Goal: Task Accomplishment & Management: Complete application form

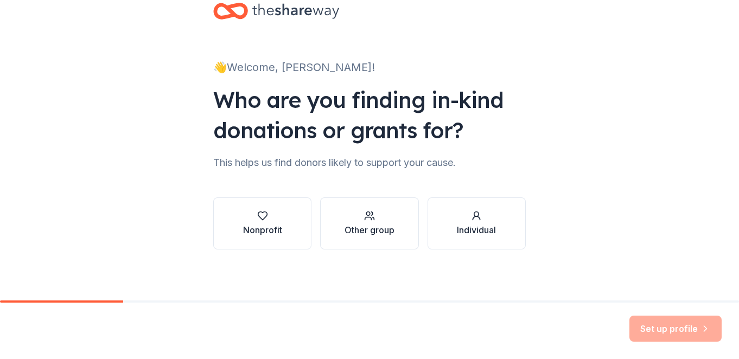
scroll to position [29, 0]
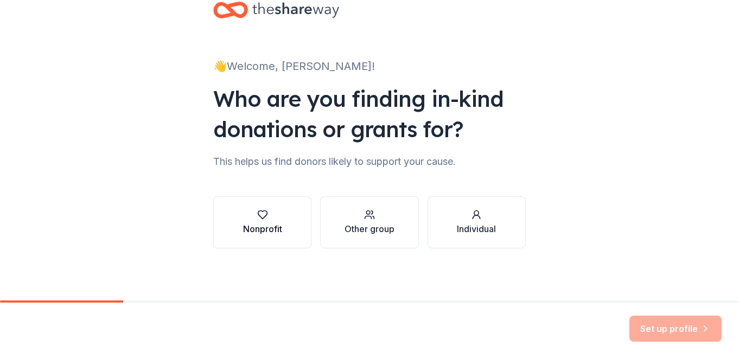
click at [254, 224] on div "Nonprofit" at bounding box center [262, 228] width 39 height 13
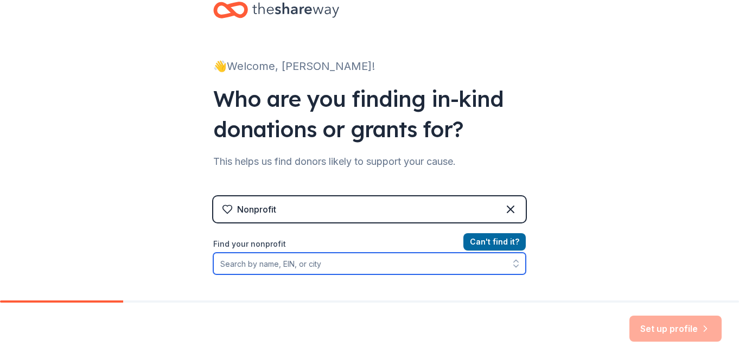
click at [348, 265] on input "Find your nonprofit" at bounding box center [369, 264] width 313 height 22
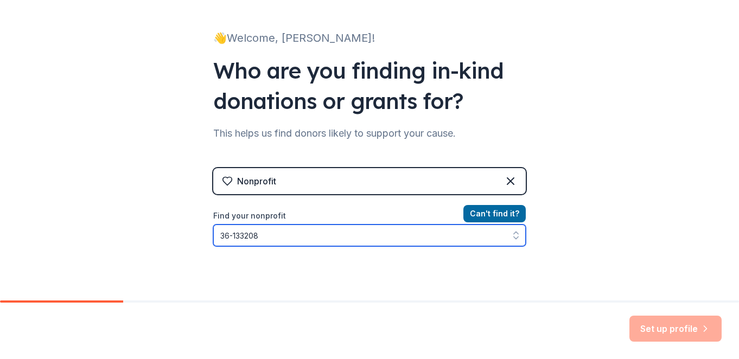
type input "[US_EMPLOYER_IDENTIFICATION_NUMBER]"
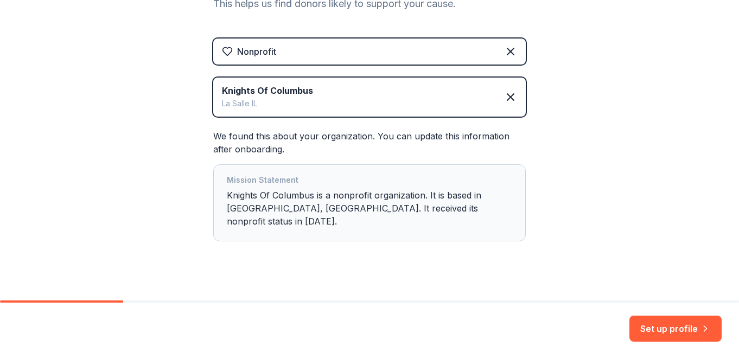
scroll to position [188, 0]
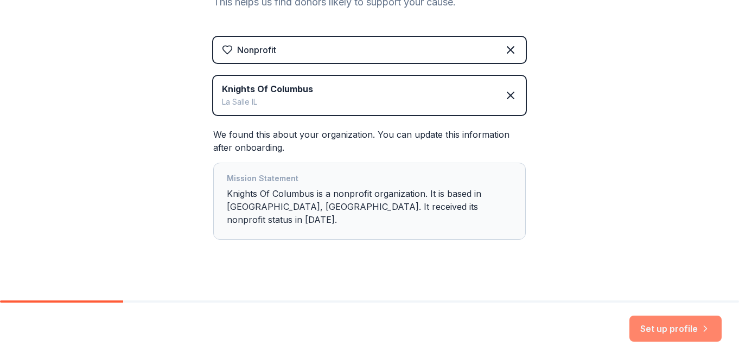
click at [684, 326] on button "Set up profile" at bounding box center [675, 329] width 92 height 26
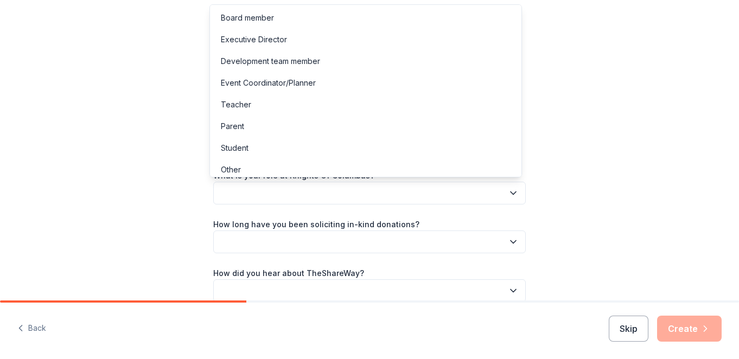
click at [512, 194] on icon "button" at bounding box center [513, 193] width 11 height 11
click at [341, 73] on div "Event Coordinator/Planner" at bounding box center [365, 83] width 307 height 22
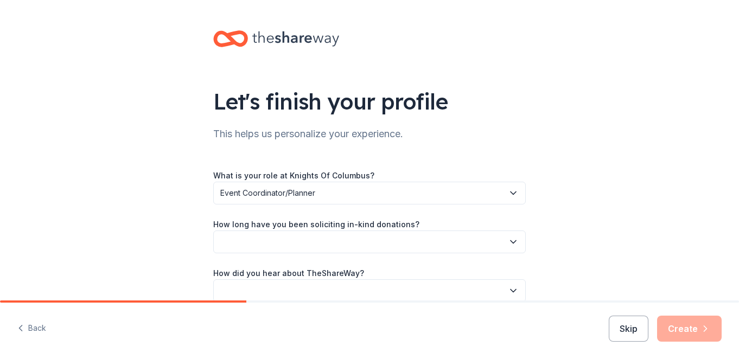
click at [331, 246] on button "button" at bounding box center [369, 242] width 313 height 23
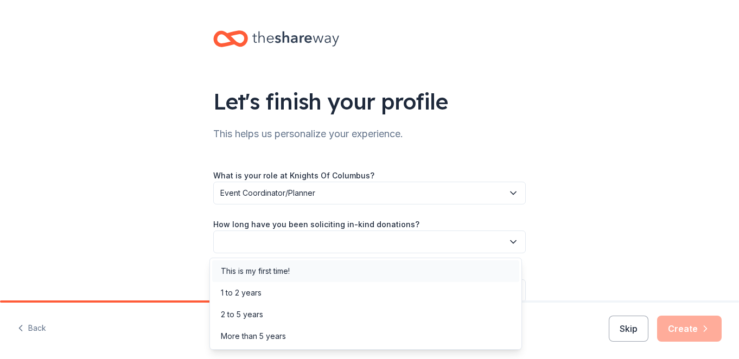
click at [287, 272] on div "This is my first time!" at bounding box center [255, 271] width 69 height 13
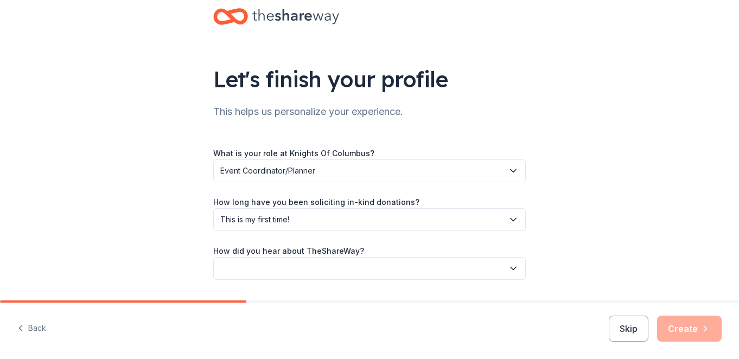
scroll to position [54, 0]
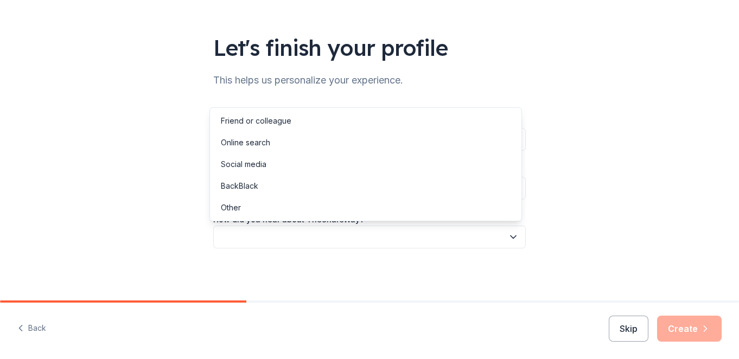
click at [511, 237] on icon "button" at bounding box center [513, 237] width 5 height 3
click at [410, 146] on div "Online search" at bounding box center [365, 143] width 307 height 22
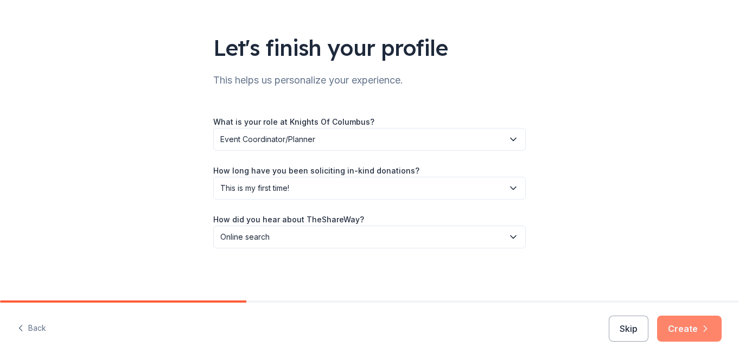
click at [689, 328] on button "Create" at bounding box center [689, 329] width 65 height 26
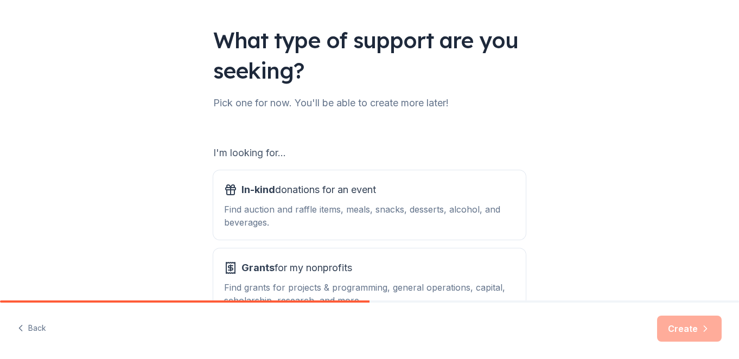
scroll to position [102, 0]
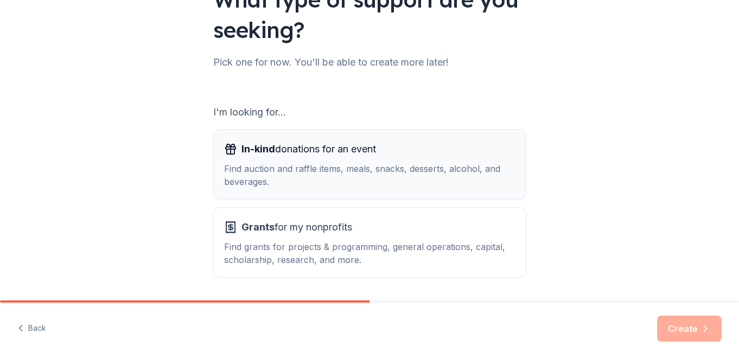
click at [343, 151] on span "In-kind donations for an event" at bounding box center [308, 149] width 135 height 17
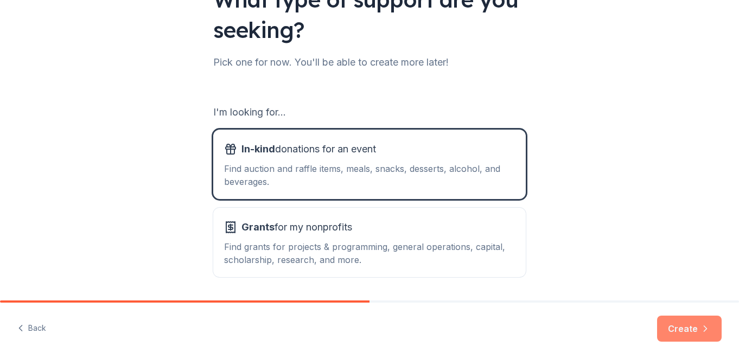
click at [688, 327] on button "Create" at bounding box center [689, 329] width 65 height 26
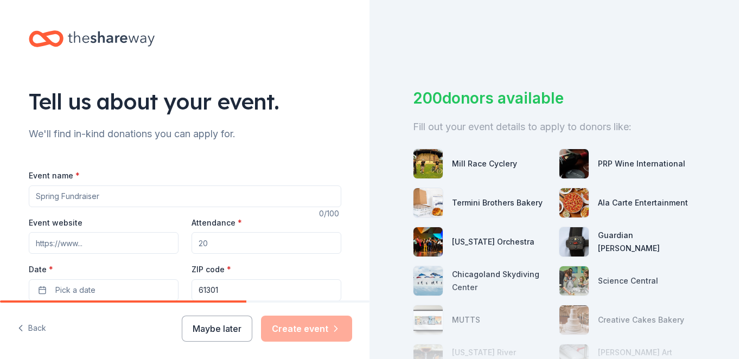
click at [157, 202] on input "Event name *" at bounding box center [185, 197] width 313 height 22
type input "Anual Trivia Fundraiser"
type input "Knights of Columbus209 Gooding StreetLa Salle Illinois 61301"
type input "designsbyiggy@gmail.com"
type input "T"
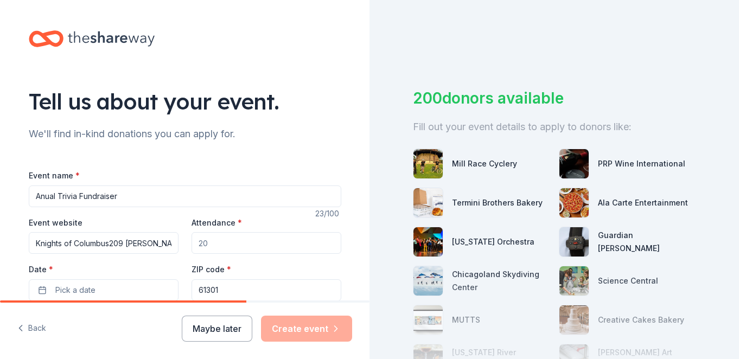
drag, startPoint x: 55, startPoint y: 196, endPoint x: 17, endPoint y: 196, distance: 37.4
click at [17, 196] on div "Tell us about your event. We'll find in-kind donations you can apply for. Event…" at bounding box center [184, 361] width 347 height 722
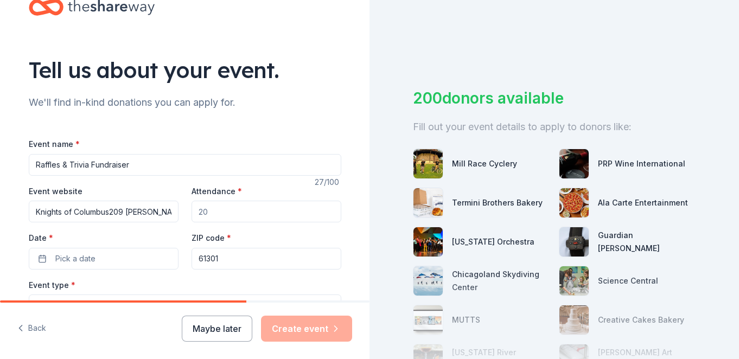
scroll to position [33, 0]
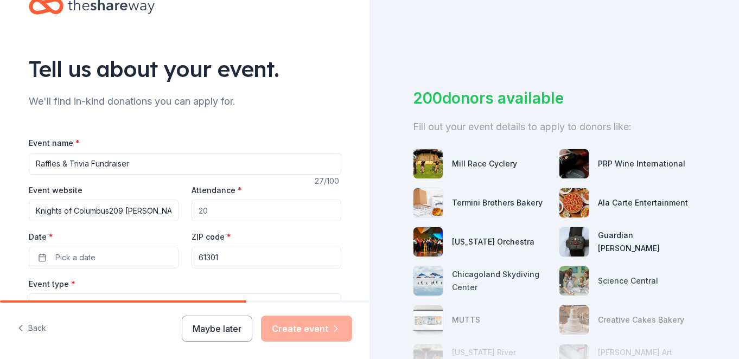
type input "Raffles & Trivia Fundraiser"
drag, startPoint x: 221, startPoint y: 212, endPoint x: 182, endPoint y: 212, distance: 39.1
click at [182, 212] on div "Event website Knights of Columbus209 Gooding StreetLa Salle Illinois 61301 Atte…" at bounding box center [185, 225] width 313 height 85
drag, startPoint x: 223, startPoint y: 208, endPoint x: 210, endPoint y: 207, distance: 13.1
click at [210, 207] on input "300400" at bounding box center [267, 211] width 150 height 22
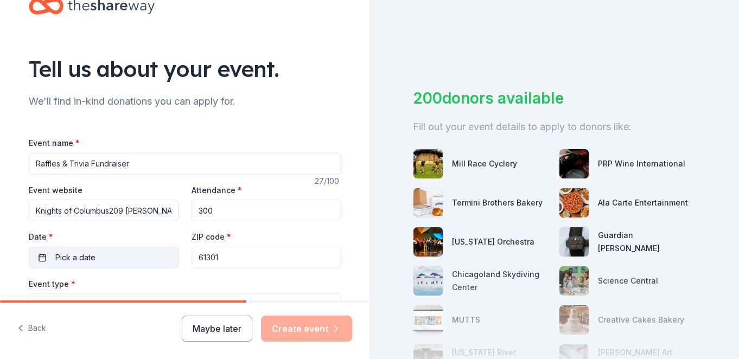
type input "300"
click at [129, 255] on button "Pick a date" at bounding box center [104, 258] width 150 height 22
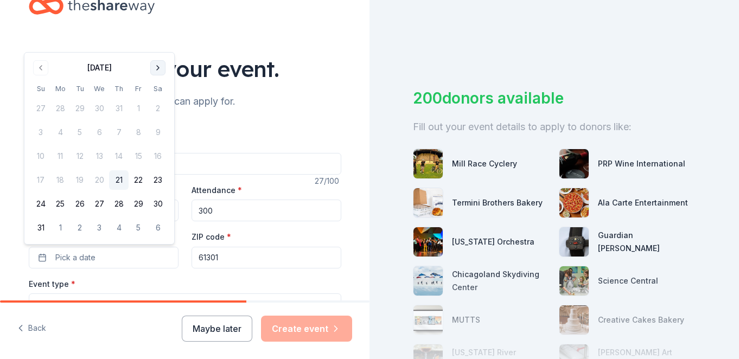
click at [157, 71] on button "Go to next month" at bounding box center [157, 67] width 15 height 15
click at [157, 71] on div "Tell us about your event." at bounding box center [185, 69] width 313 height 30
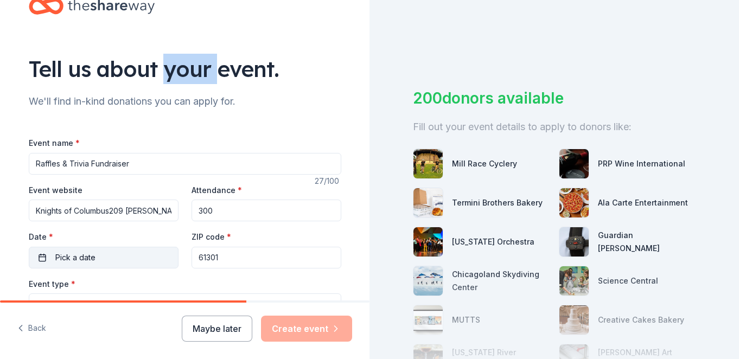
click at [163, 257] on button "Pick a date" at bounding box center [104, 258] width 150 height 22
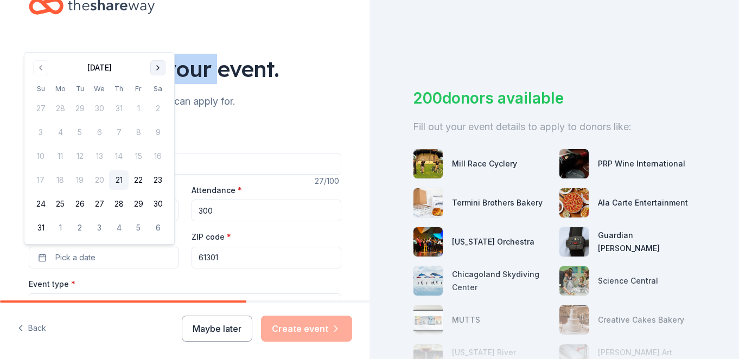
click at [157, 67] on button "Go to next month" at bounding box center [157, 67] width 15 height 15
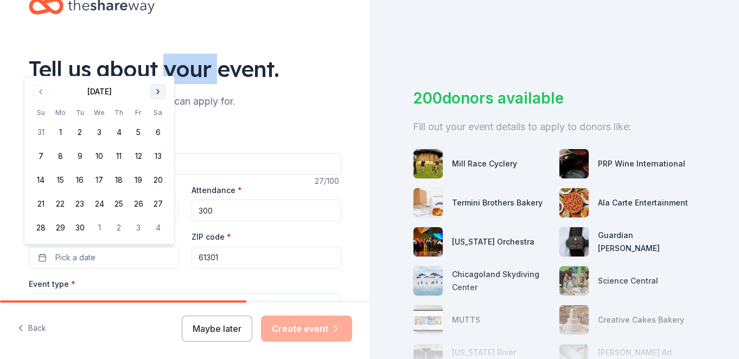
click at [155, 92] on button "Go to next month" at bounding box center [157, 91] width 15 height 15
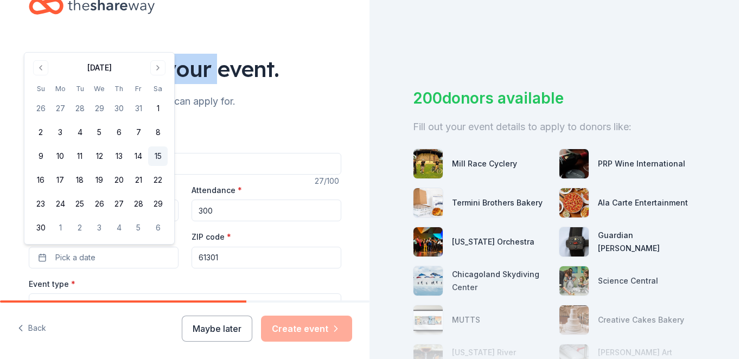
click at [160, 156] on button "15" at bounding box center [158, 156] width 20 height 20
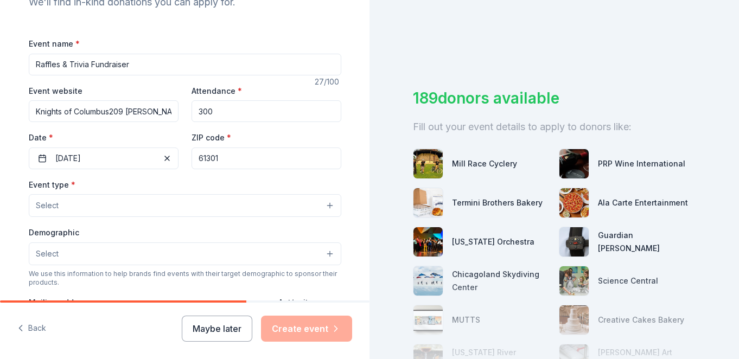
scroll to position [167, 0]
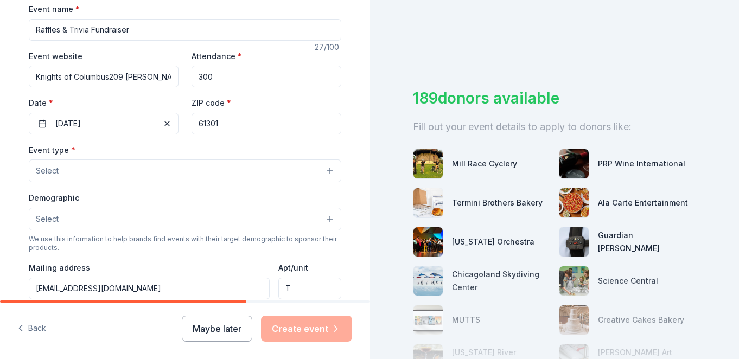
click at [325, 170] on button "Select" at bounding box center [185, 171] width 313 height 23
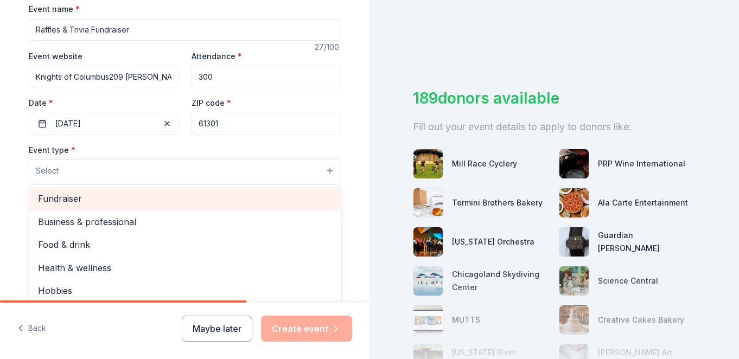
click at [248, 200] on span "Fundraiser" at bounding box center [185, 199] width 294 height 14
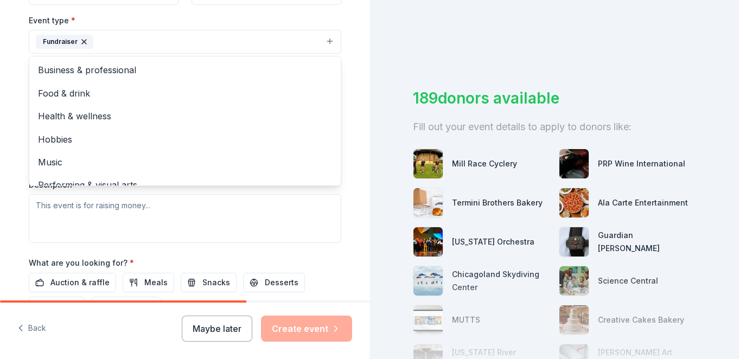
scroll to position [297, 0]
click at [350, 202] on div "Tell us about your event. We'll find in-kind donations you can apply for. Event…" at bounding box center [184, 64] width 347 height 723
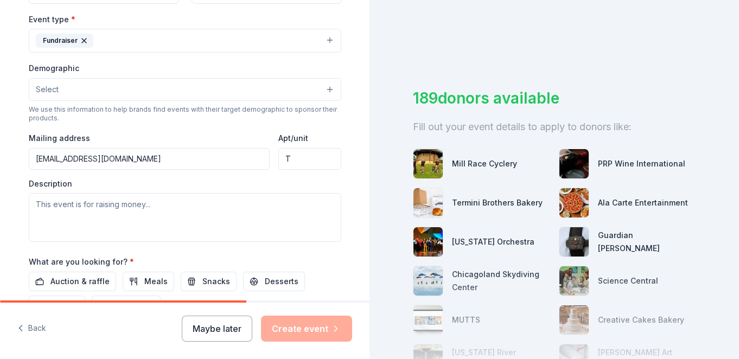
click at [324, 90] on button "Select" at bounding box center [185, 89] width 313 height 23
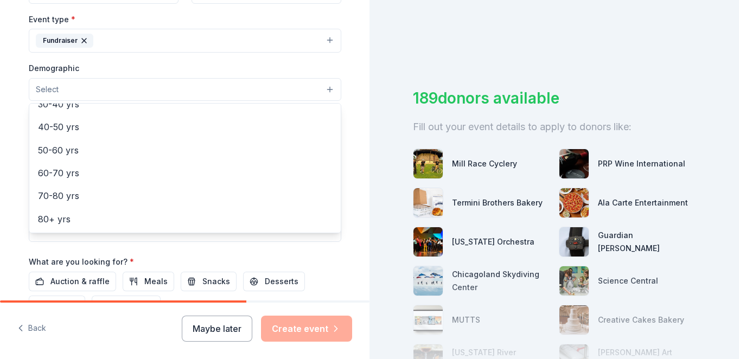
scroll to position [0, 0]
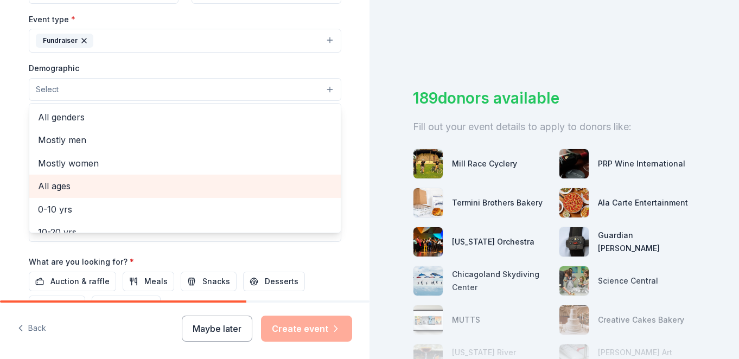
click at [99, 190] on span "All ages" at bounding box center [185, 186] width 294 height 14
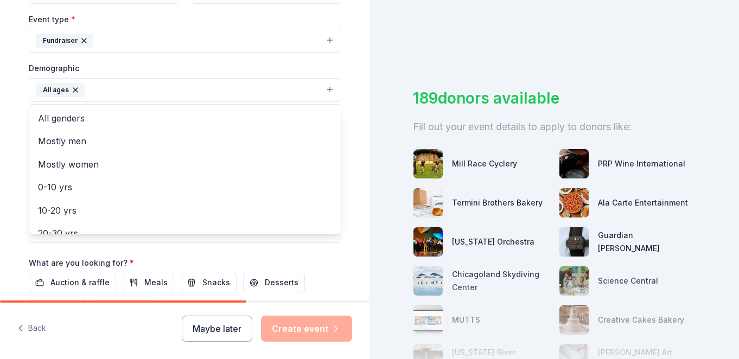
click at [349, 106] on div "Tell us about your event. We'll find in-kind donations you can apply for. Event…" at bounding box center [184, 65] width 347 height 724
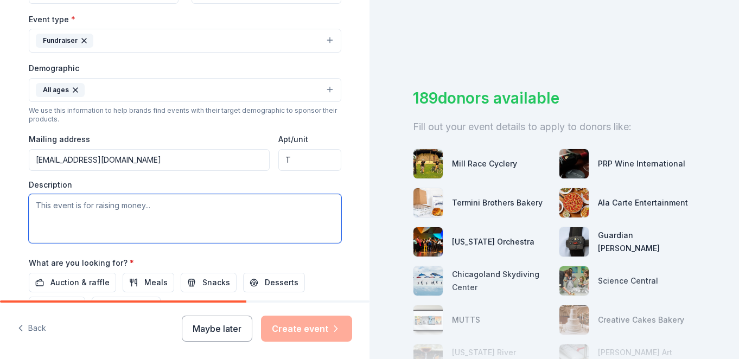
click at [220, 220] on textarea at bounding box center [185, 218] width 313 height 49
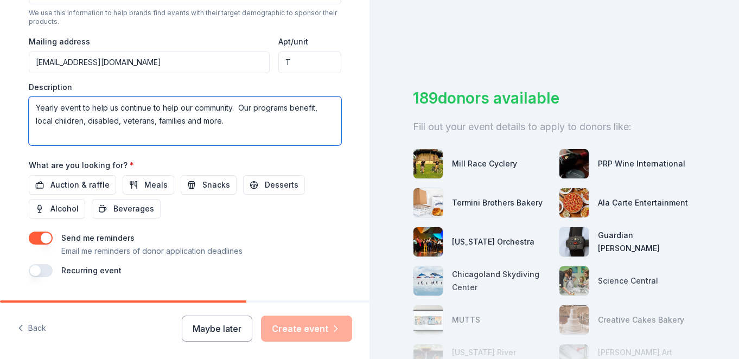
scroll to position [424, 0]
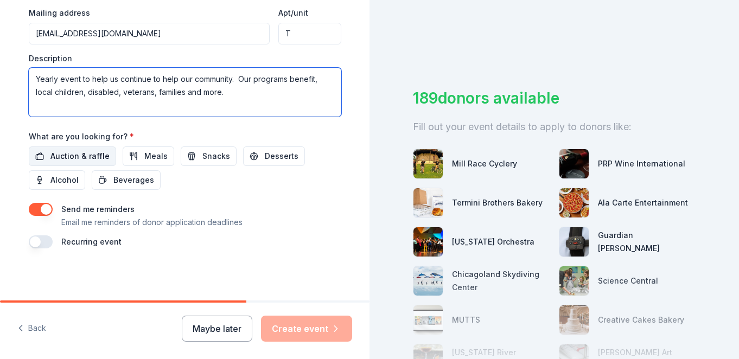
type textarea "Yearly event to help us continue to help our community. Our programs benefit, l…"
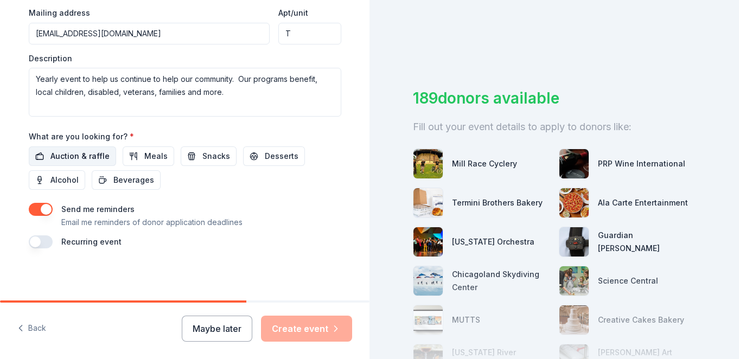
click at [68, 154] on span "Auction & raffle" at bounding box center [79, 156] width 59 height 13
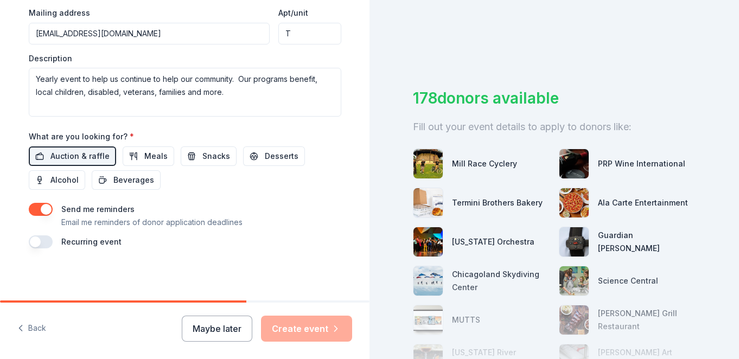
click at [310, 328] on div "Maybe later Create event" at bounding box center [267, 329] width 170 height 26
drag, startPoint x: 288, startPoint y: 35, endPoint x: 275, endPoint y: 35, distance: 13.0
click at [278, 35] on input "T" at bounding box center [309, 34] width 62 height 22
click at [290, 34] on input "Apt/unit" at bounding box center [309, 34] width 62 height 22
drag, startPoint x: 188, startPoint y: 36, endPoint x: 3, endPoint y: 47, distance: 185.9
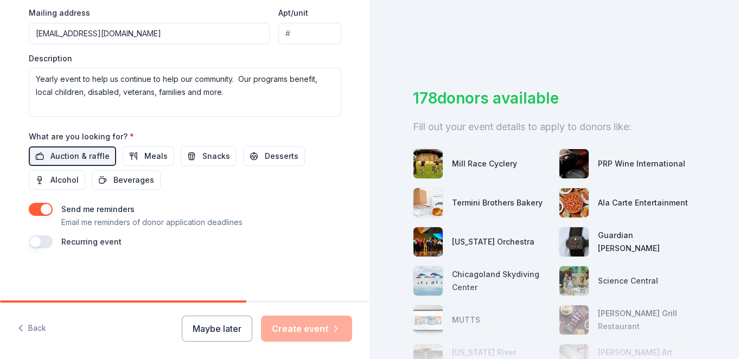
type input "209 Gooding Street, La Salle, IL, 61301"
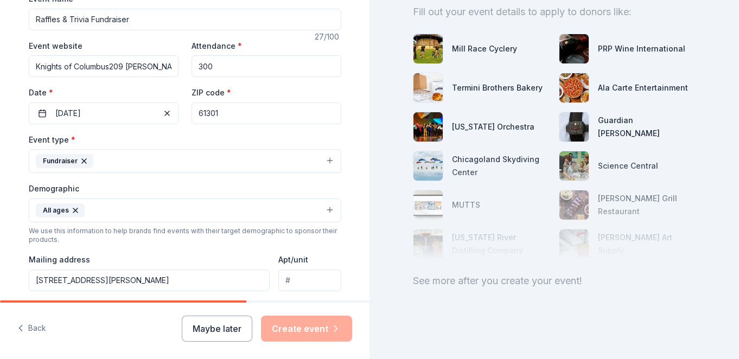
scroll to position [0, 0]
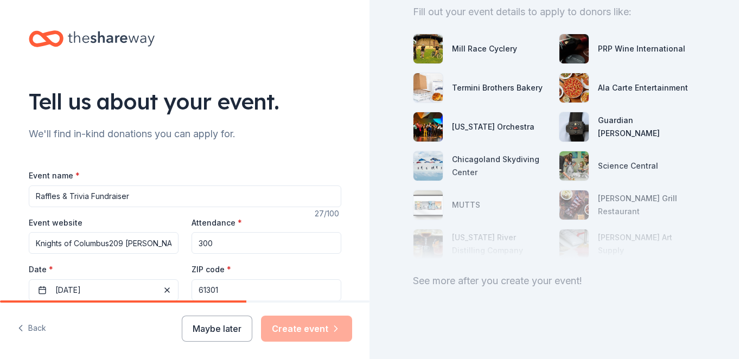
click at [168, 247] on input "Knights of Columbus209 Gooding StreetLa Salle Illinois 61301" at bounding box center [104, 243] width 150 height 22
click at [168, 247] on input "etLa Salle Illinois 61301" at bounding box center [104, 243] width 150 height 22
type input "e"
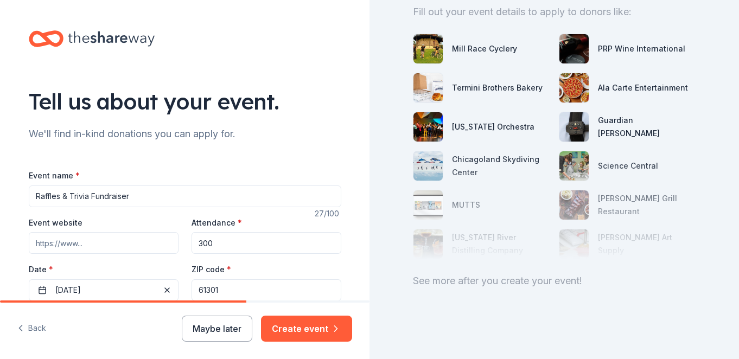
paste input "https://www.facebook.com/groups/658798707655674/"
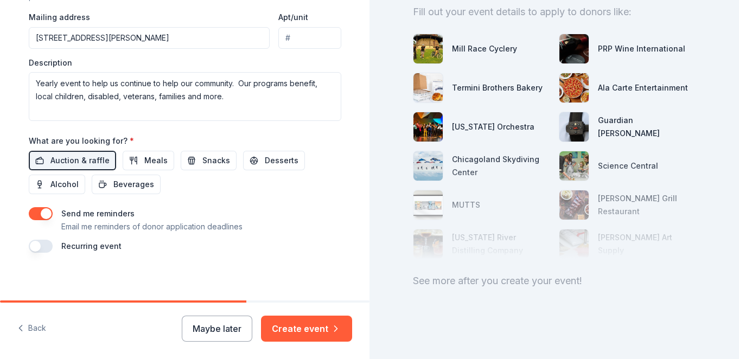
scroll to position [424, 0]
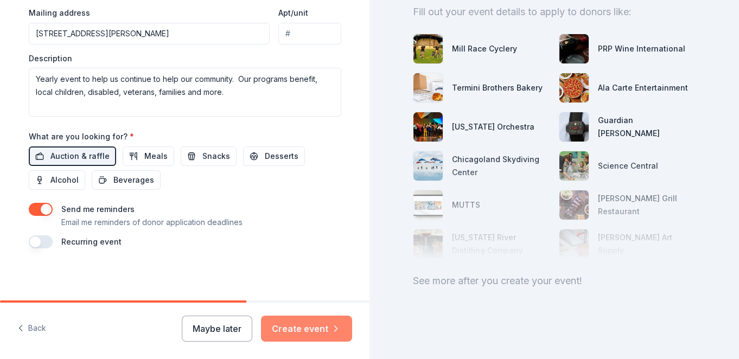
type input "https://www.facebook.com/groups/658798707655674/"
click at [317, 325] on button "Create event" at bounding box center [306, 329] width 91 height 26
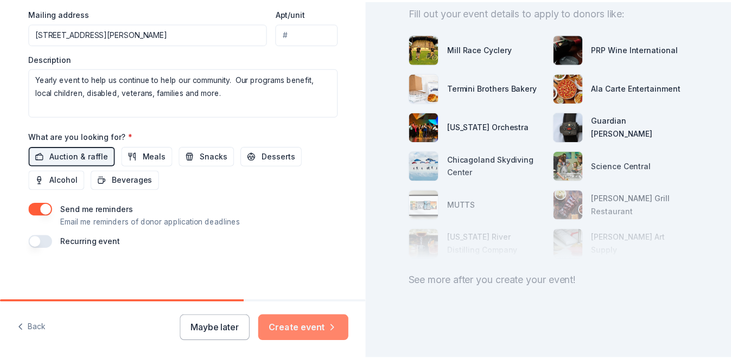
scroll to position [0, 0]
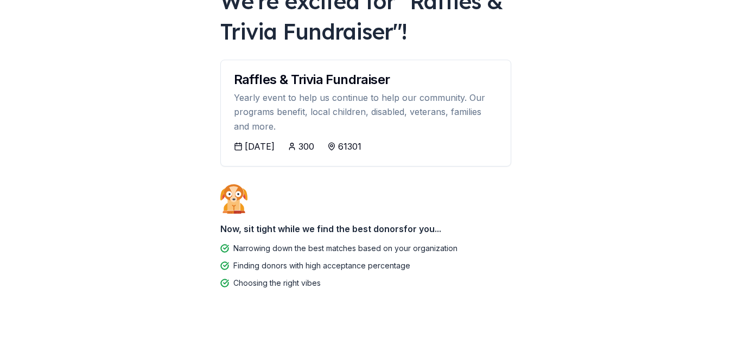
scroll to position [85, 0]
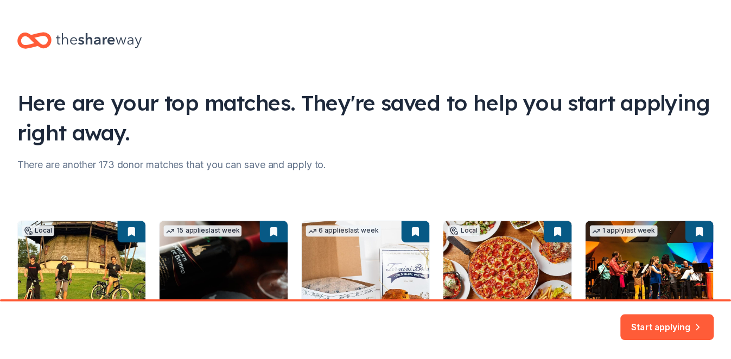
scroll to position [156, 0]
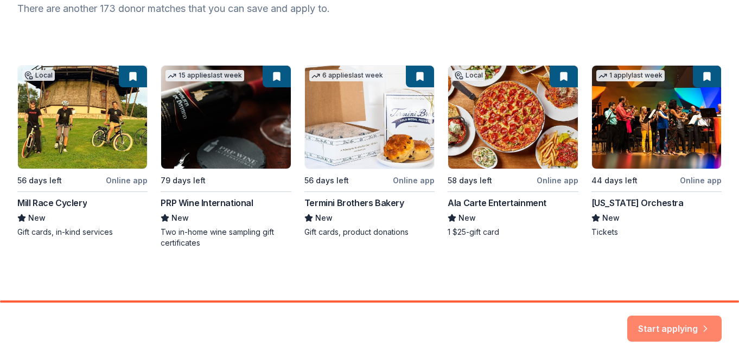
click at [683, 322] on button "Start applying" at bounding box center [674, 322] width 94 height 26
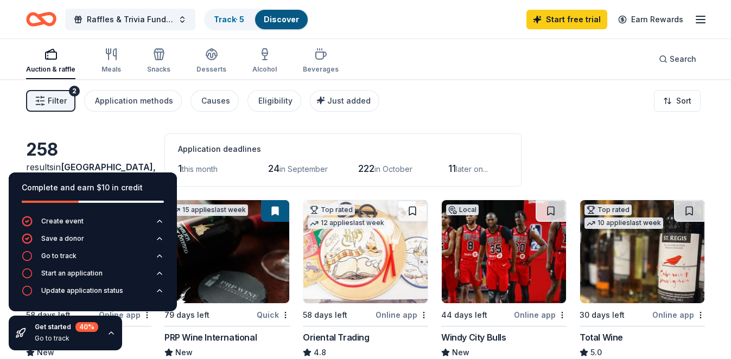
click at [566, 59] on div "Auction & raffle Meals Snacks Desserts Alcohol Beverages Search" at bounding box center [365, 59] width 679 height 40
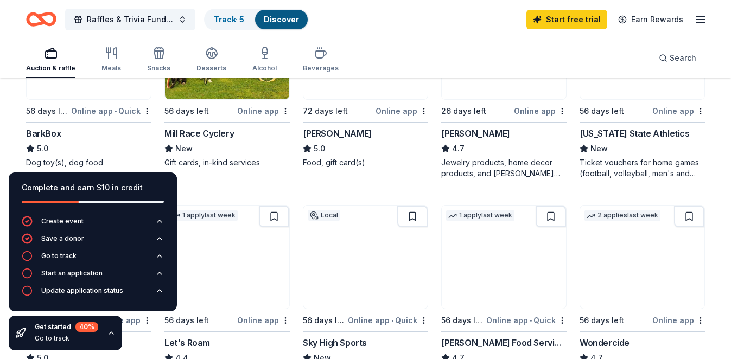
scroll to position [416, 0]
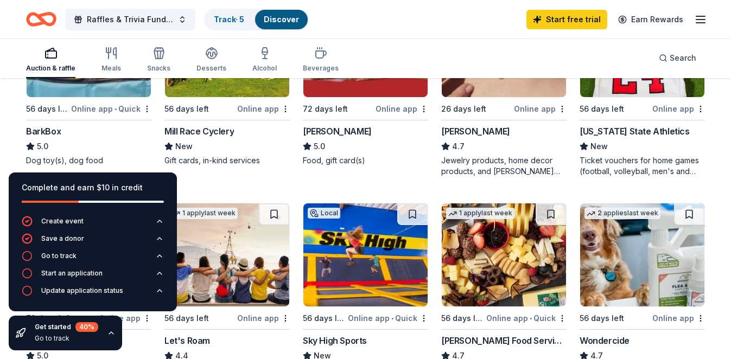
click at [98, 86] on img at bounding box center [89, 45] width 124 height 103
click at [368, 86] on img at bounding box center [365, 45] width 124 height 103
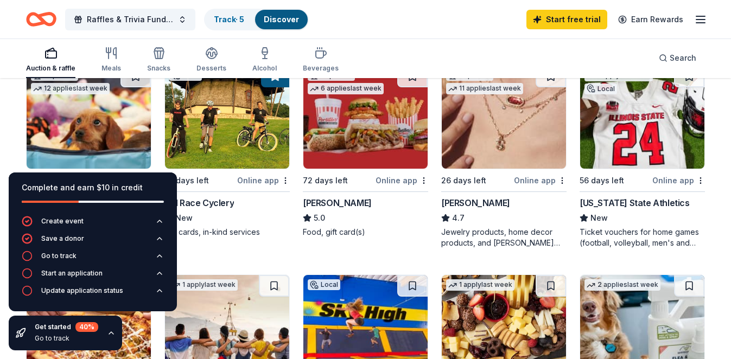
scroll to position [342, 0]
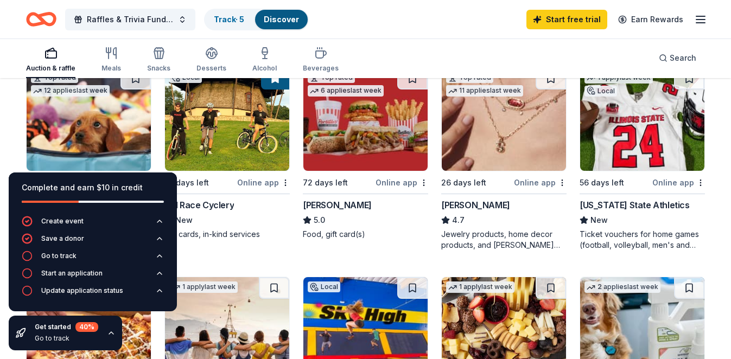
click at [677, 184] on div "Online app" at bounding box center [678, 183] width 53 height 14
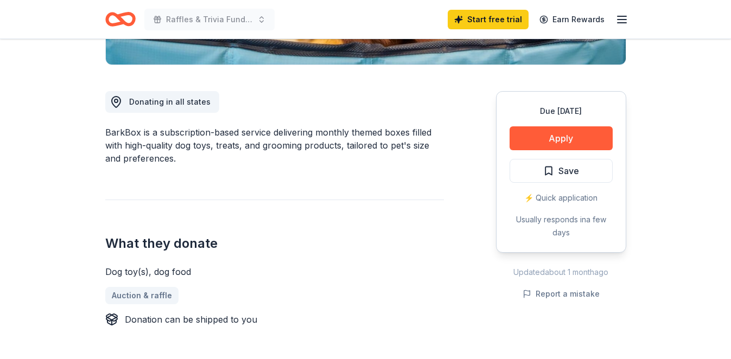
scroll to position [267, 0]
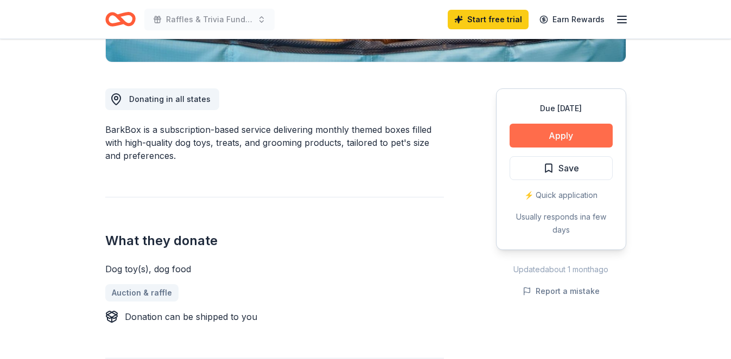
click at [559, 135] on button "Apply" at bounding box center [560, 136] width 103 height 24
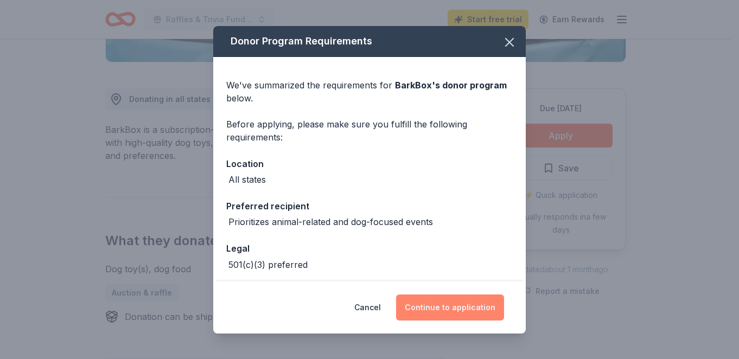
click at [459, 306] on button "Continue to application" at bounding box center [450, 308] width 108 height 26
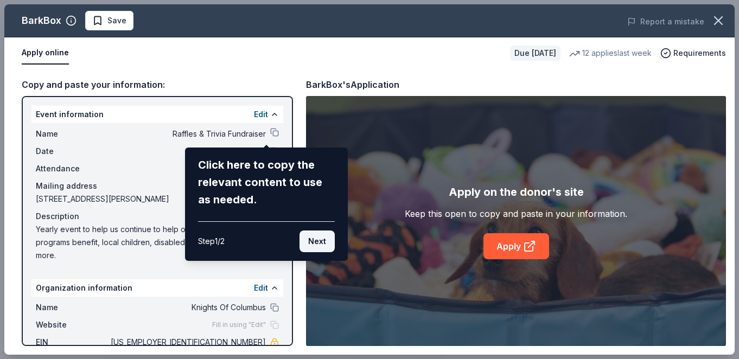
click at [321, 239] on button "Next" at bounding box center [316, 242] width 35 height 22
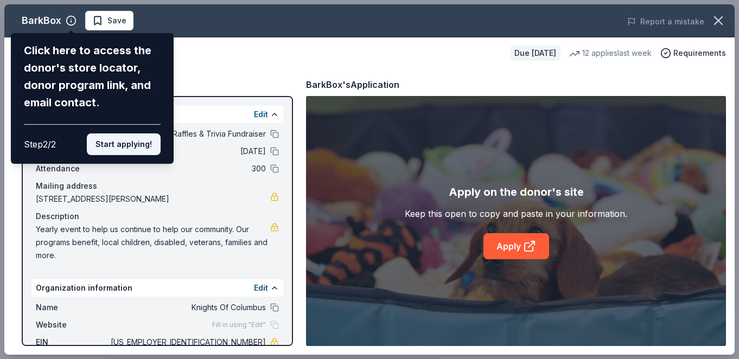
click at [129, 133] on button "Start applying!" at bounding box center [124, 144] width 74 height 22
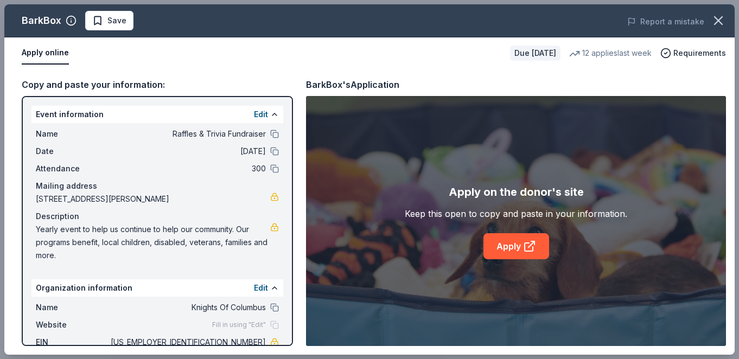
drag, startPoint x: 738, startPoint y: 90, endPoint x: 743, endPoint y: 170, distance: 80.5
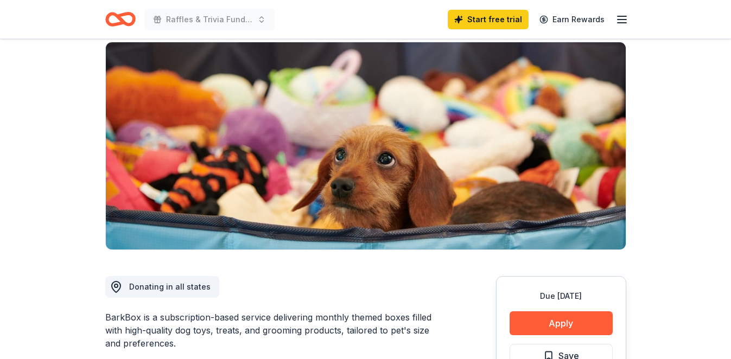
scroll to position [0, 0]
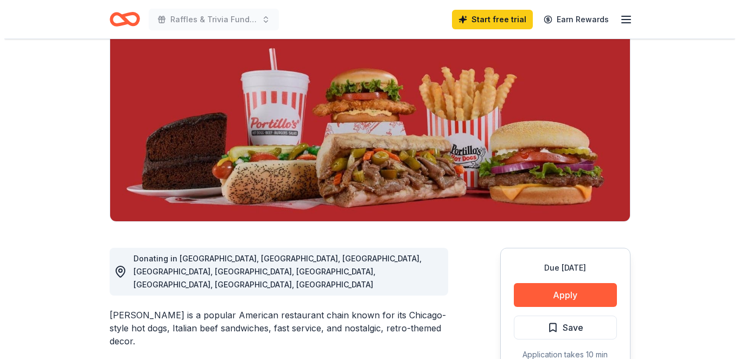
scroll to position [326, 0]
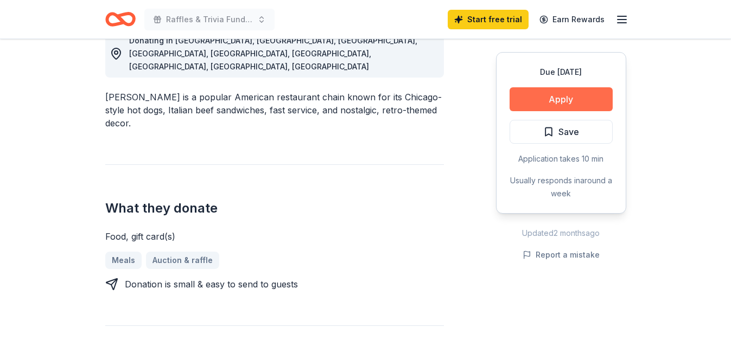
click at [562, 100] on button "Apply" at bounding box center [560, 99] width 103 height 24
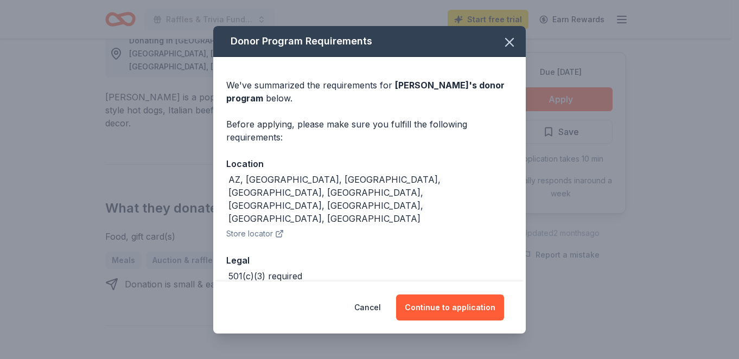
scroll to position [20, 0]
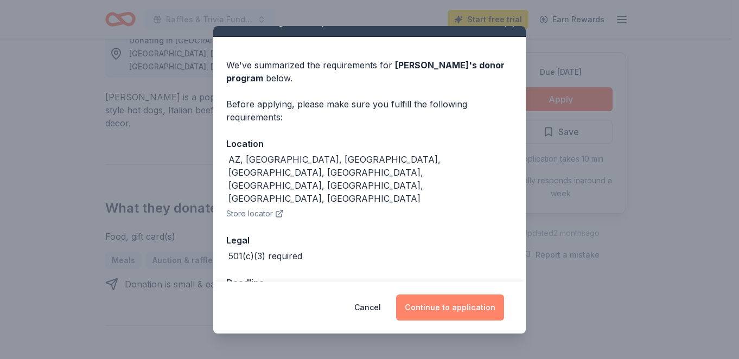
click at [454, 308] on button "Continue to application" at bounding box center [450, 308] width 108 height 26
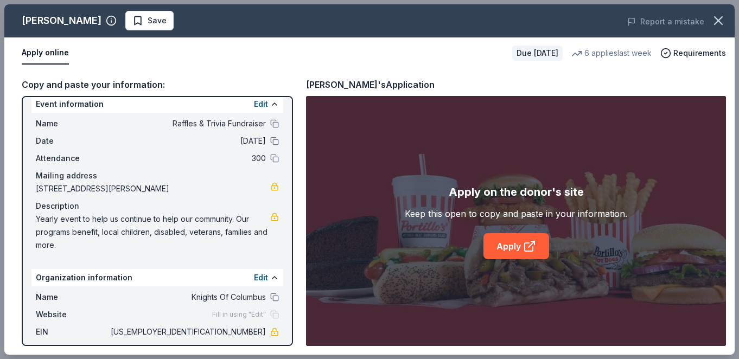
scroll to position [0, 0]
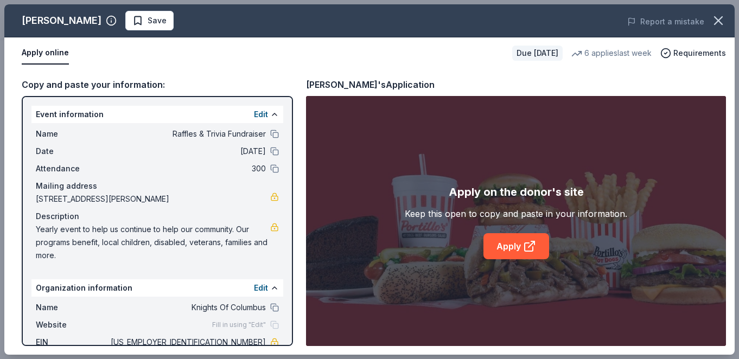
click at [279, 85] on div "Copy and paste your information:" at bounding box center [157, 85] width 271 height 14
click at [170, 101] on div "Event information Edit Name Raffles & Trivia Fundraiser Date 11/15/25 Attendanc…" at bounding box center [157, 221] width 271 height 250
click at [512, 247] on link "Apply" at bounding box center [516, 246] width 66 height 26
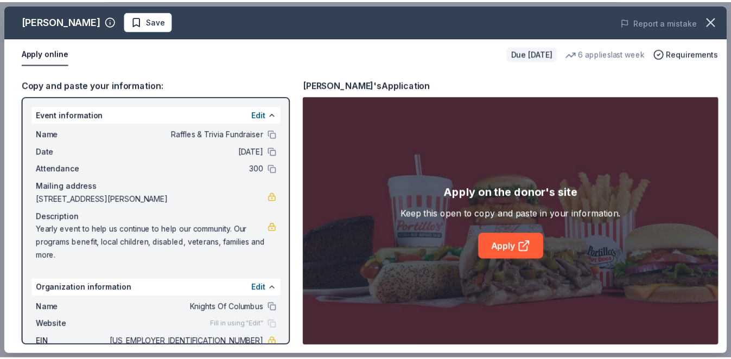
scroll to position [60, 0]
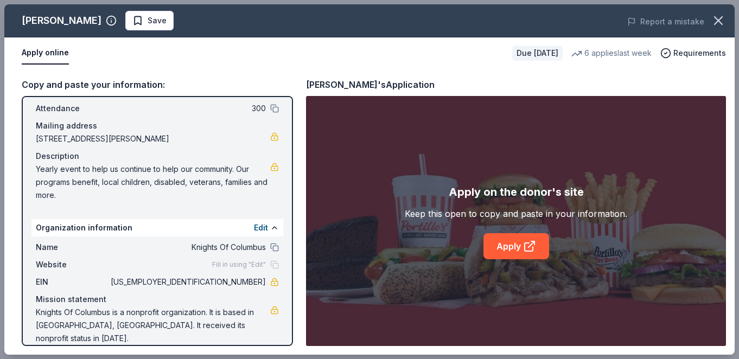
drag, startPoint x: 737, startPoint y: 143, endPoint x: 740, endPoint y: 248, distance: 104.7
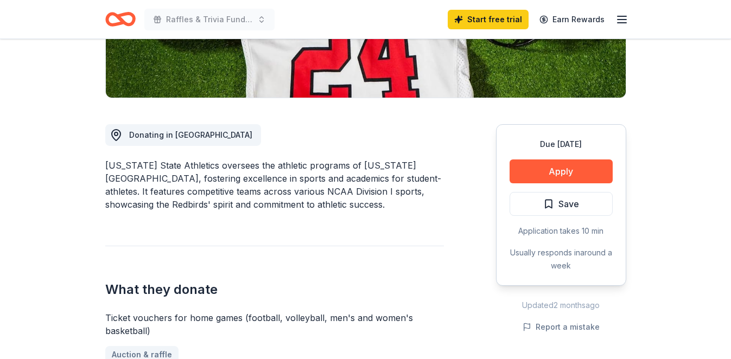
scroll to position [320, 0]
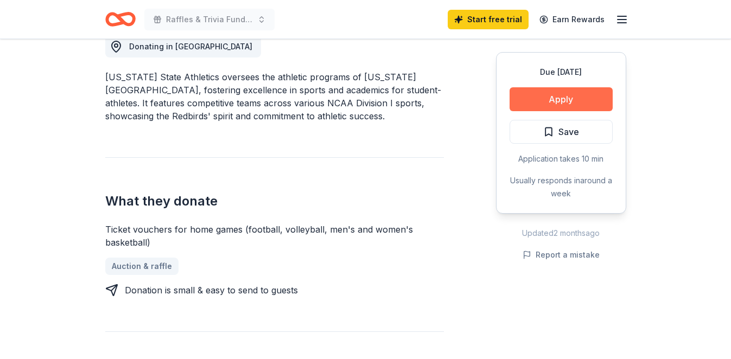
click at [565, 99] on button "Apply" at bounding box center [560, 99] width 103 height 24
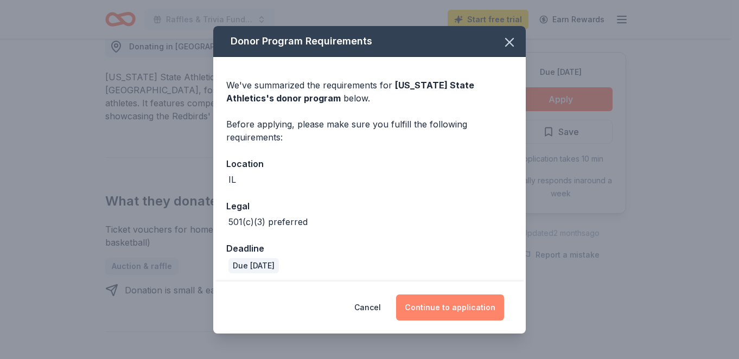
click at [453, 308] on button "Continue to application" at bounding box center [450, 308] width 108 height 26
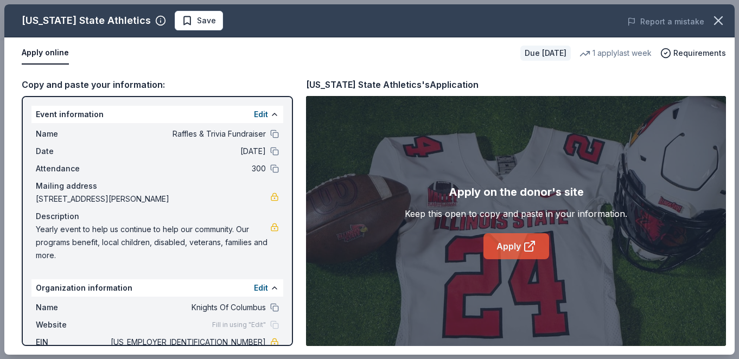
click at [511, 250] on link "Apply" at bounding box center [516, 246] width 66 height 26
click at [718, 21] on icon "button" at bounding box center [719, 21] width 8 height 8
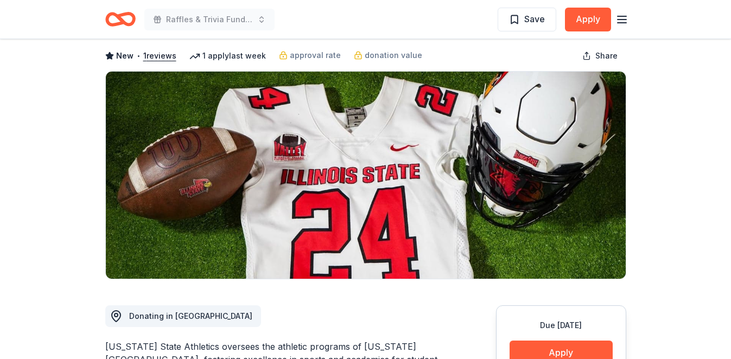
scroll to position [0, 0]
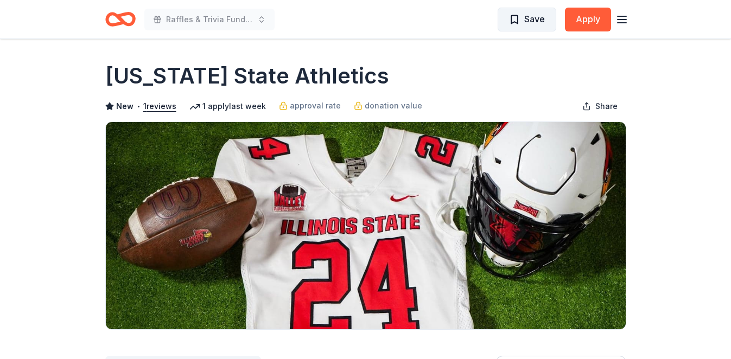
click at [531, 21] on span "Save" at bounding box center [534, 19] width 21 height 14
click at [360, 35] on div "Raffles & Trivia Fundraiser Saved Apply" at bounding box center [366, 19] width 556 height 39
click at [122, 18] on icon "Home" at bounding box center [120, 19] width 30 height 25
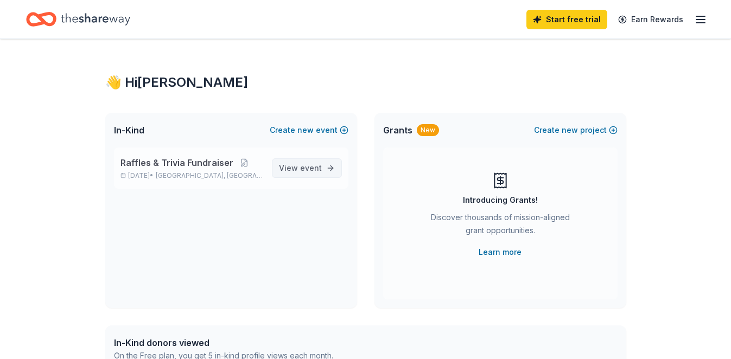
click at [309, 166] on span "event" at bounding box center [311, 167] width 22 height 9
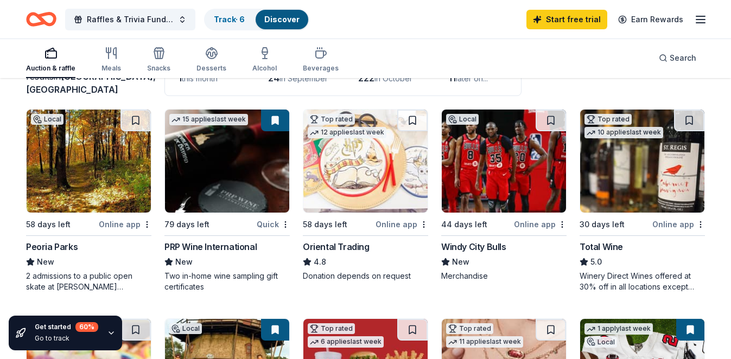
scroll to position [93, 0]
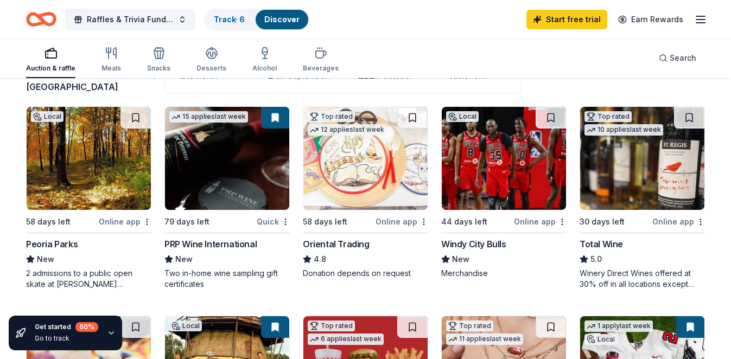
click at [496, 162] on img at bounding box center [504, 158] width 124 height 103
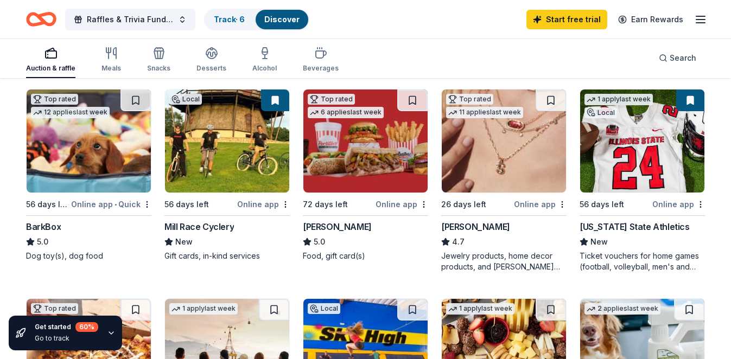
scroll to position [322, 0]
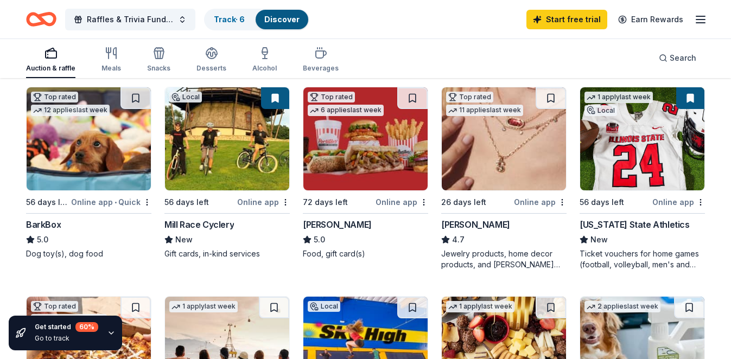
click at [104, 151] on img at bounding box center [89, 138] width 124 height 103
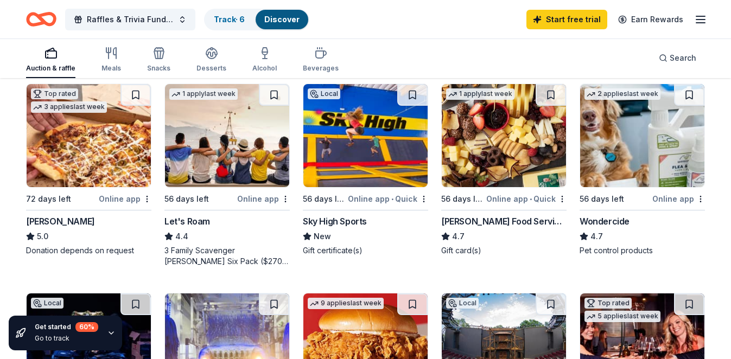
scroll to position [533, 0]
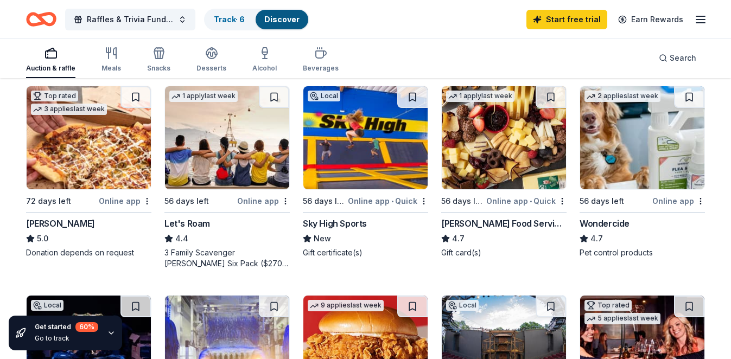
click at [373, 144] on img at bounding box center [365, 137] width 124 height 103
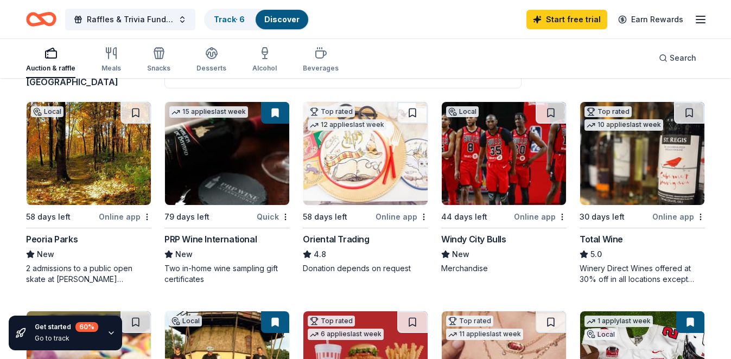
scroll to position [100, 0]
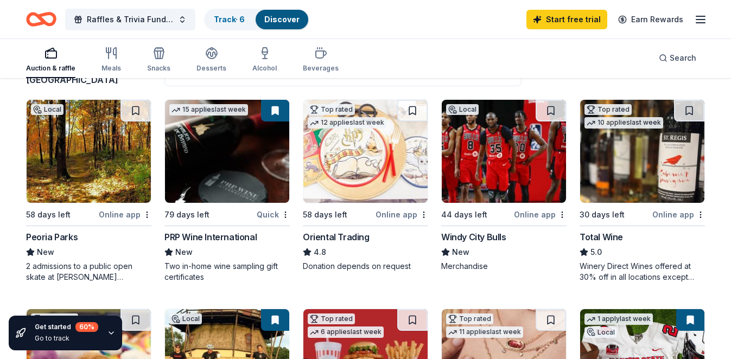
click at [87, 153] on img at bounding box center [89, 151] width 124 height 103
click at [397, 11] on div "Raffles & Trivia Fundraiser Track · 6 Discover Start free trial Earn Rewards" at bounding box center [365, 19] width 679 height 25
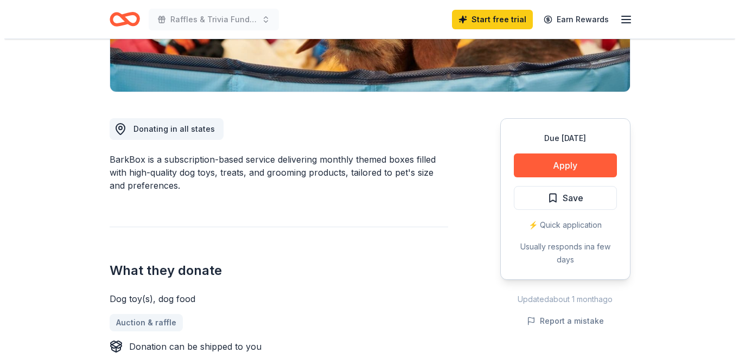
scroll to position [262, 0]
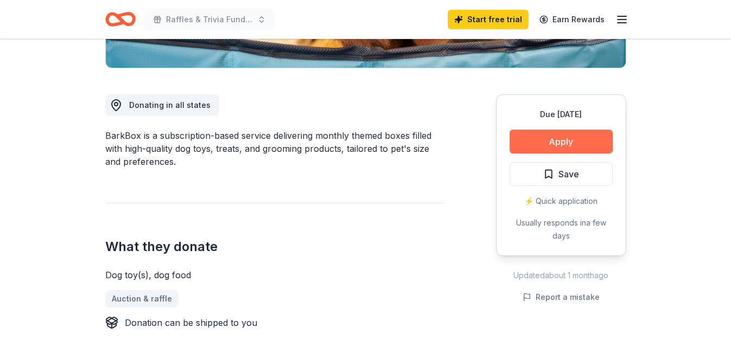
click at [561, 141] on button "Apply" at bounding box center [560, 142] width 103 height 24
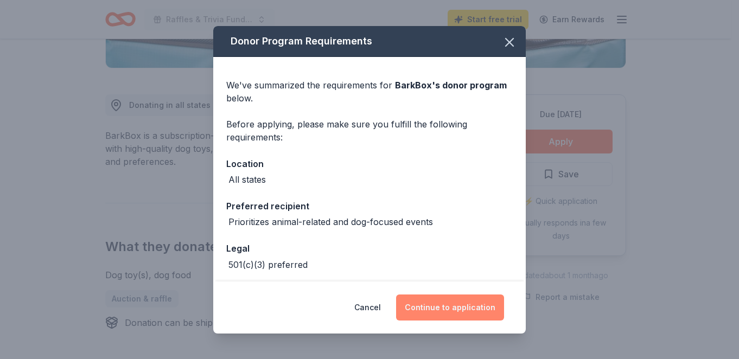
click at [466, 305] on button "Continue to application" at bounding box center [450, 308] width 108 height 26
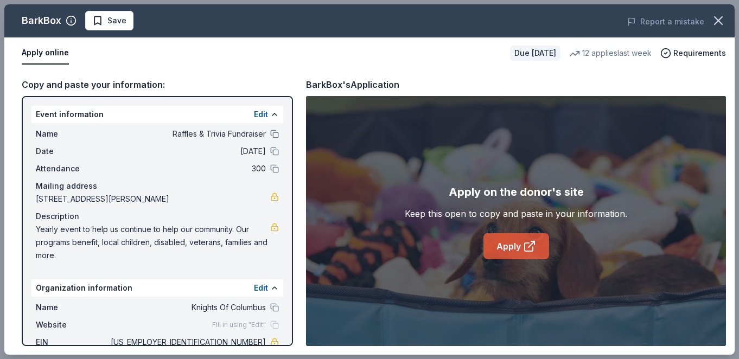
click at [514, 244] on link "Apply" at bounding box center [516, 246] width 66 height 26
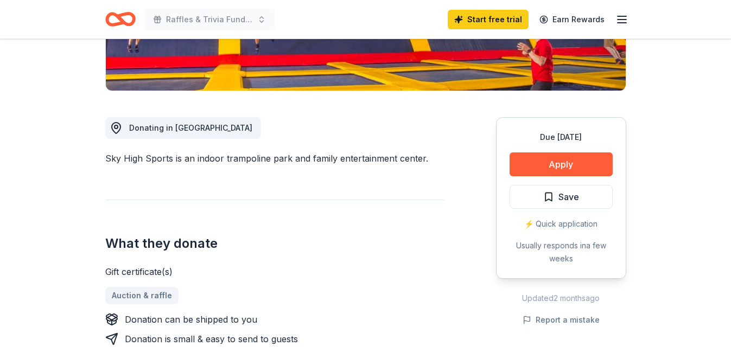
scroll to position [241, 0]
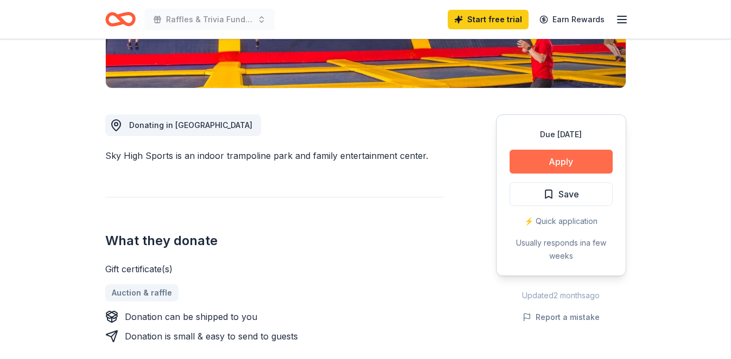
click at [554, 164] on button "Apply" at bounding box center [560, 162] width 103 height 24
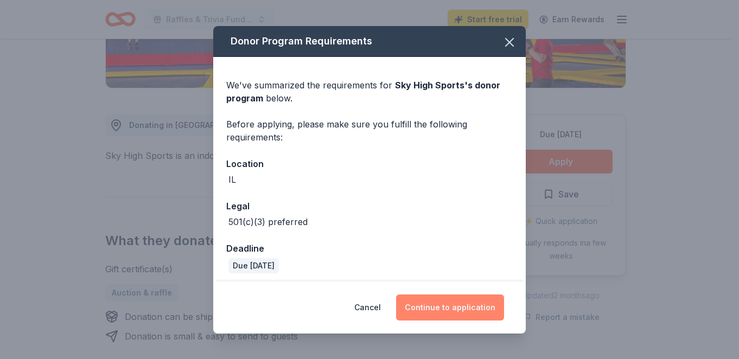
click at [459, 307] on button "Continue to application" at bounding box center [450, 308] width 108 height 26
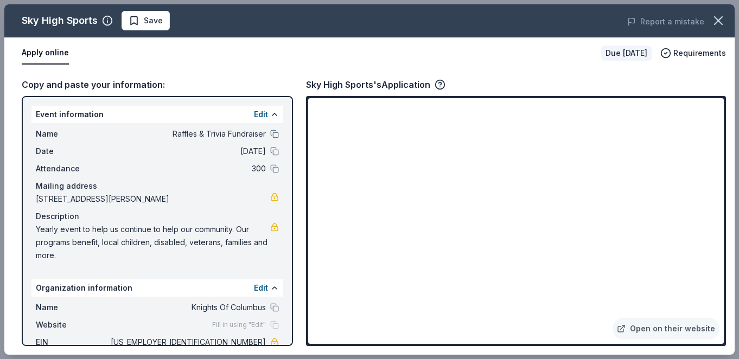
click at [304, 278] on div "Copy and paste your information: Event information Edit Name Raffles & Trivia F…" at bounding box center [369, 212] width 730 height 286
click at [717, 22] on icon "button" at bounding box center [719, 21] width 8 height 8
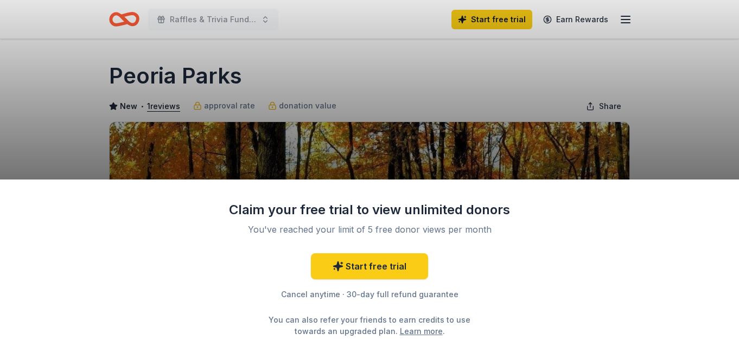
click at [701, 45] on div "Claim your free trial to view unlimited donors You've reached your limit of 5 f…" at bounding box center [369, 179] width 739 height 359
